Goal: Task Accomplishment & Management: Manage account settings

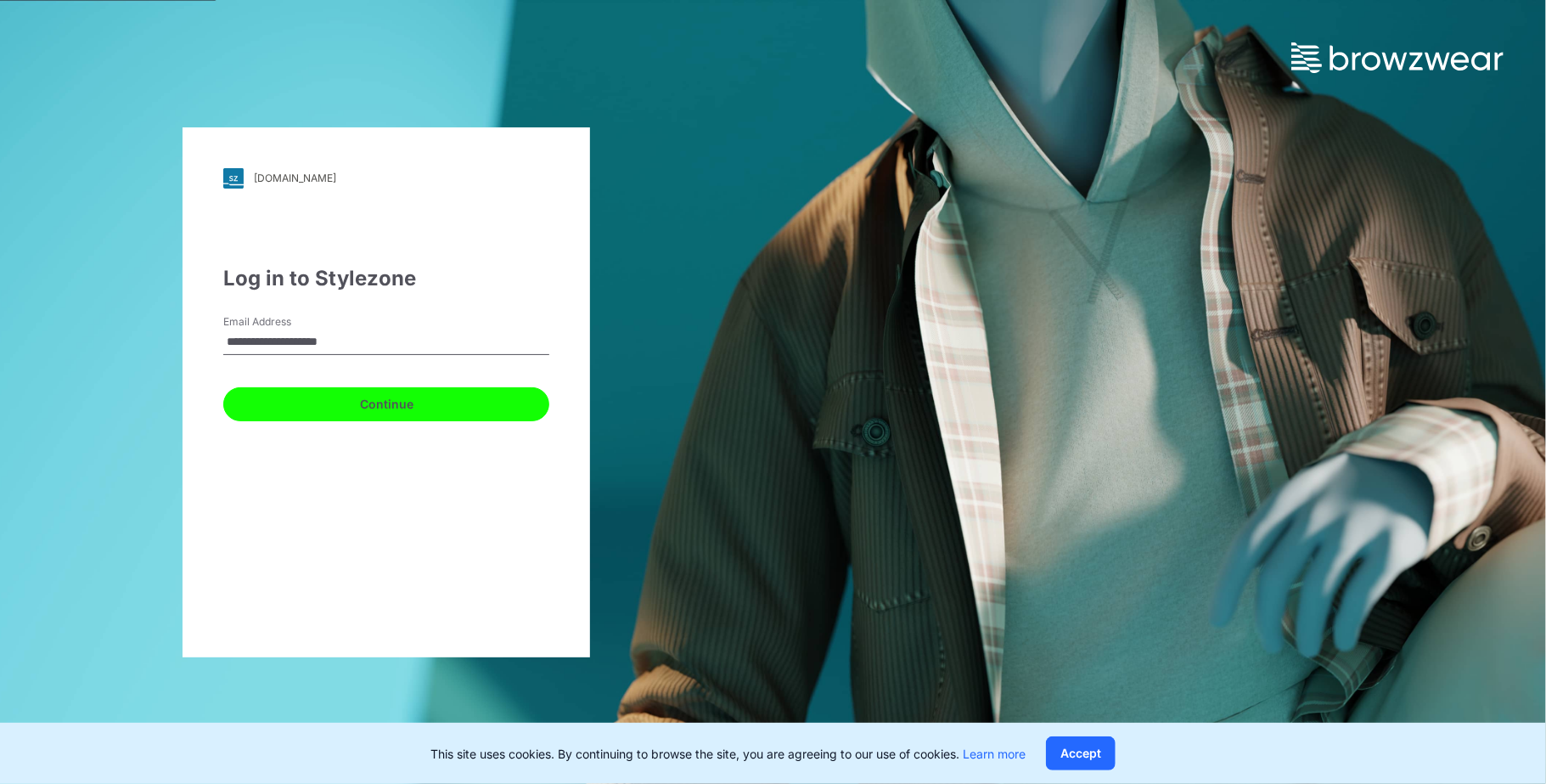
click at [370, 399] on button "Continue" at bounding box center [386, 404] width 326 height 34
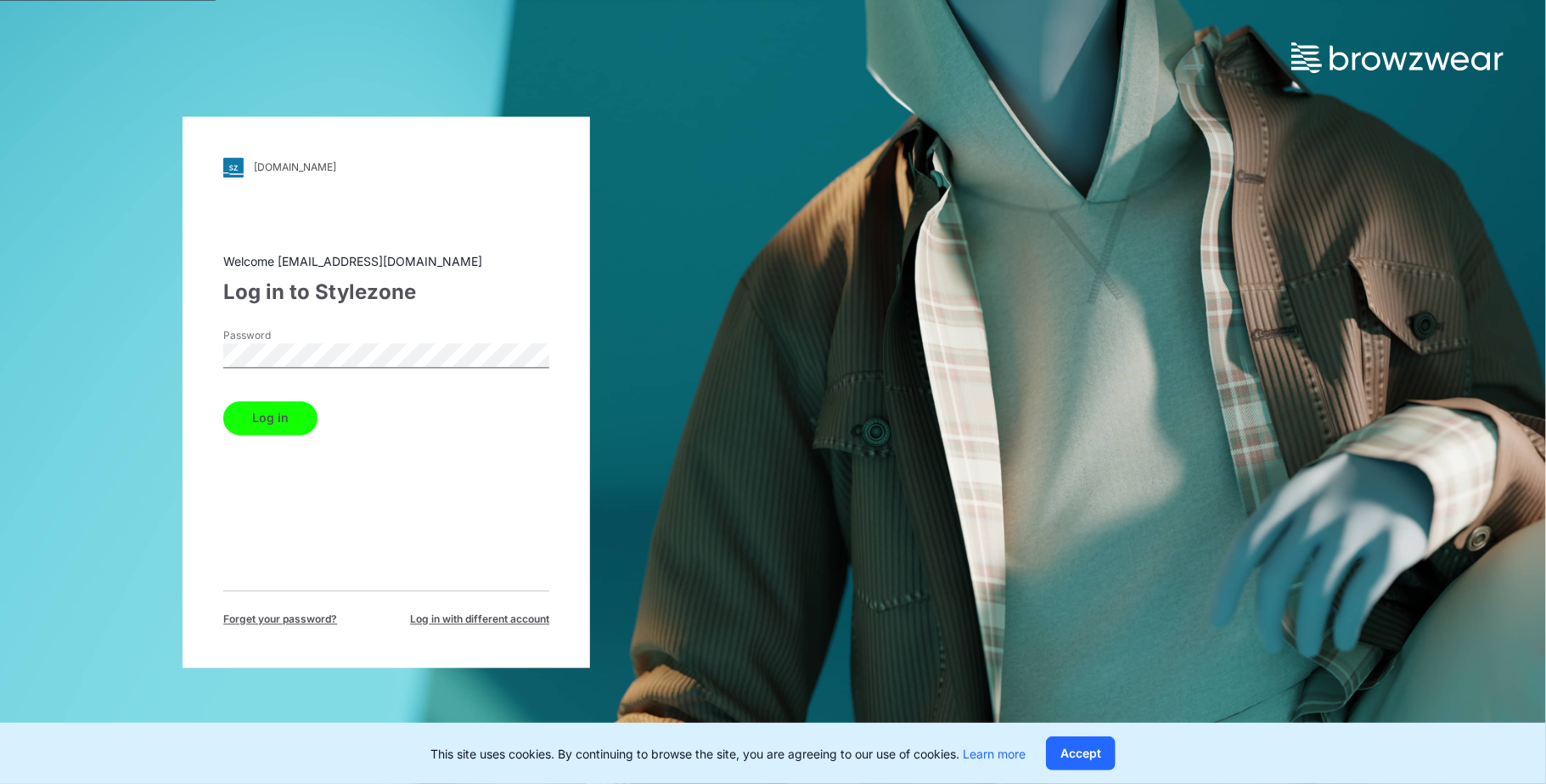
click at [276, 418] on button "Log in" at bounding box center [270, 418] width 95 height 34
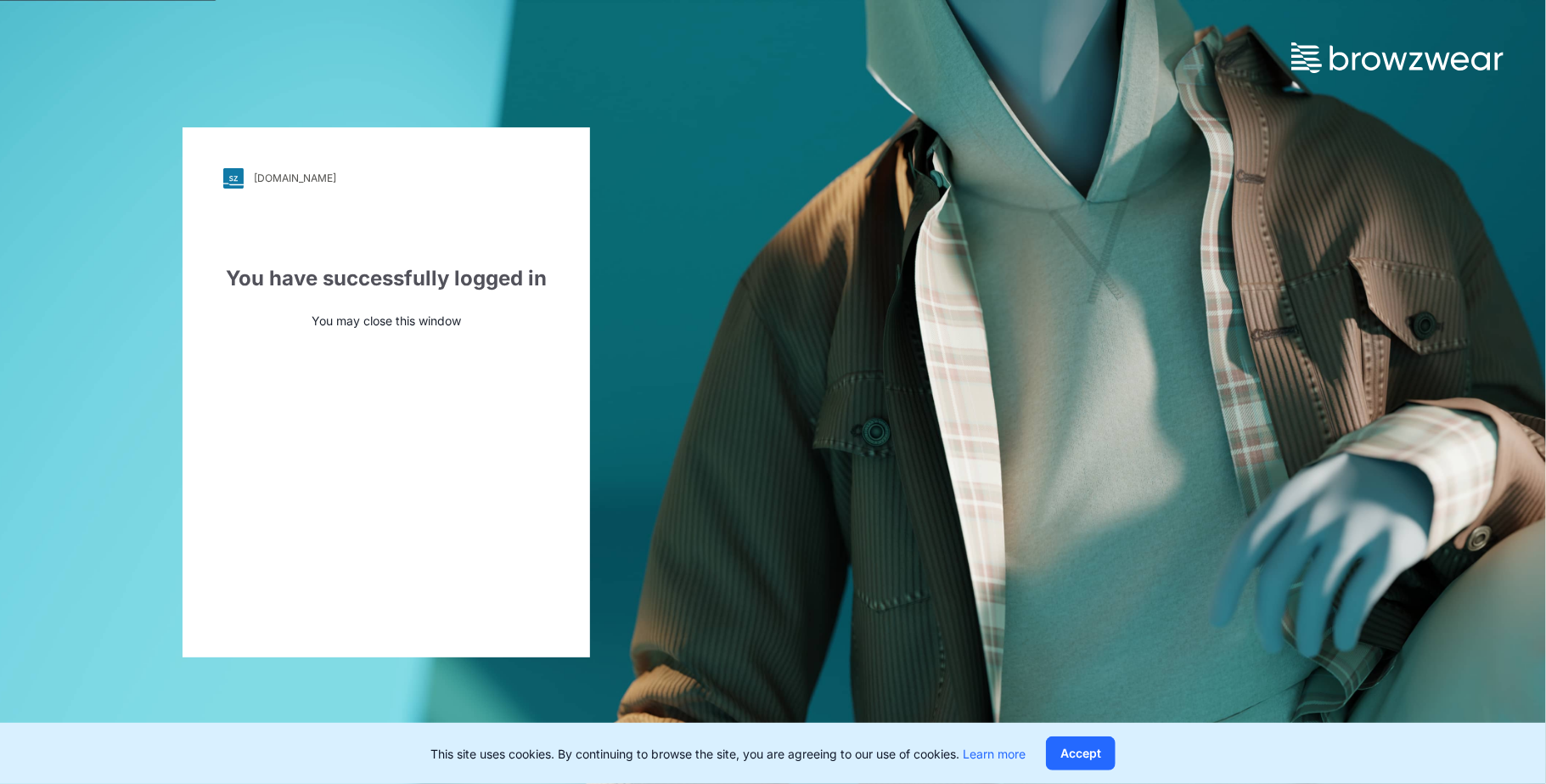
click at [74, 99] on div "[DOMAIN_NAME] Loading... You have successfully logged in You may close this win…" at bounding box center [386, 392] width 773 height 784
click at [1089, 748] on button "Accept" at bounding box center [1080, 753] width 69 height 34
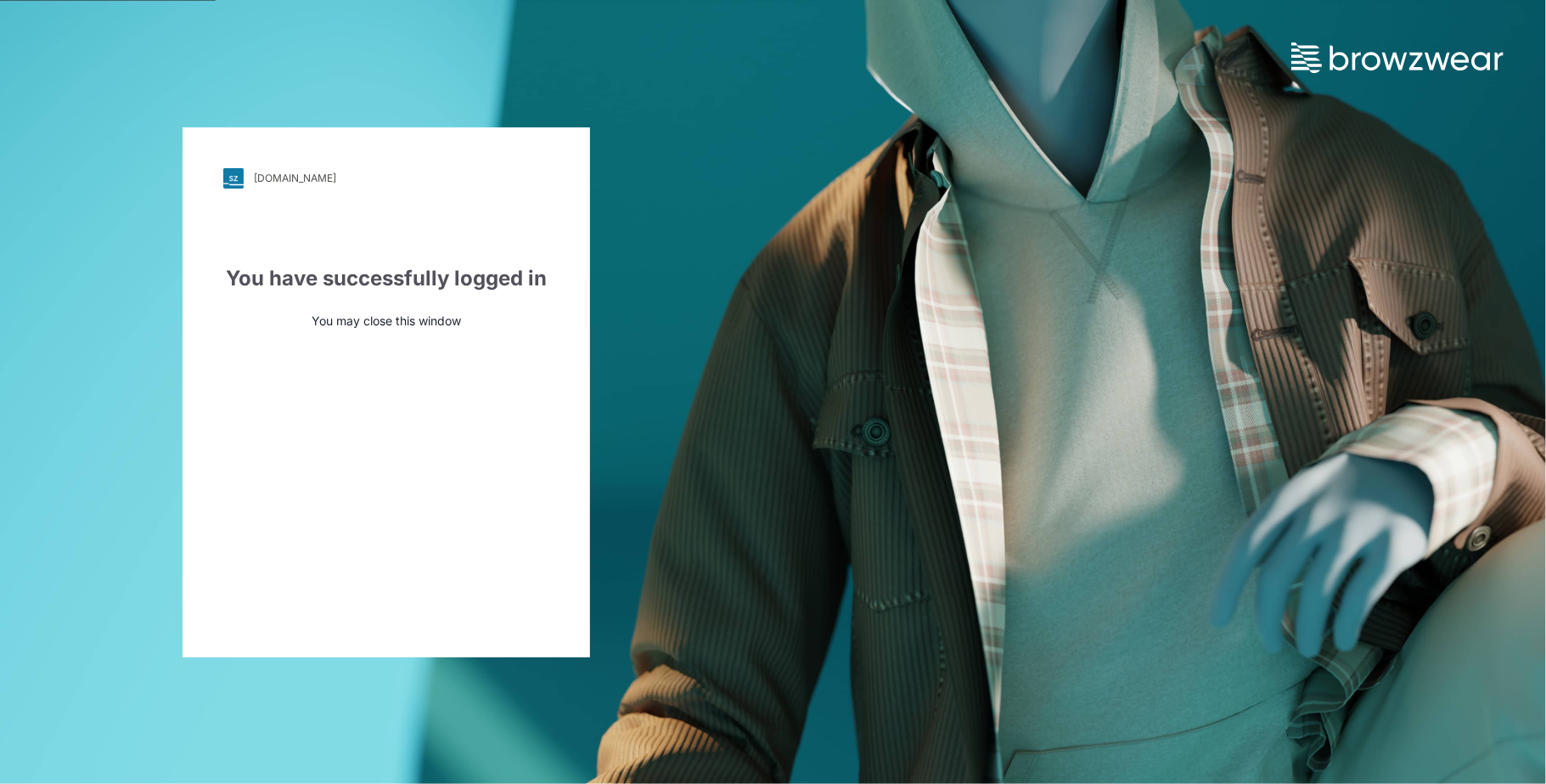
click at [489, 402] on div "[DOMAIN_NAME] Loading... You have successfully logged in You may close this win…" at bounding box center [386, 392] width 408 height 530
click at [411, 410] on div "[DOMAIN_NAME] Loading... You have successfully logged in You may close this win…" at bounding box center [386, 392] width 408 height 530
